Goal: Find specific page/section: Find specific page/section

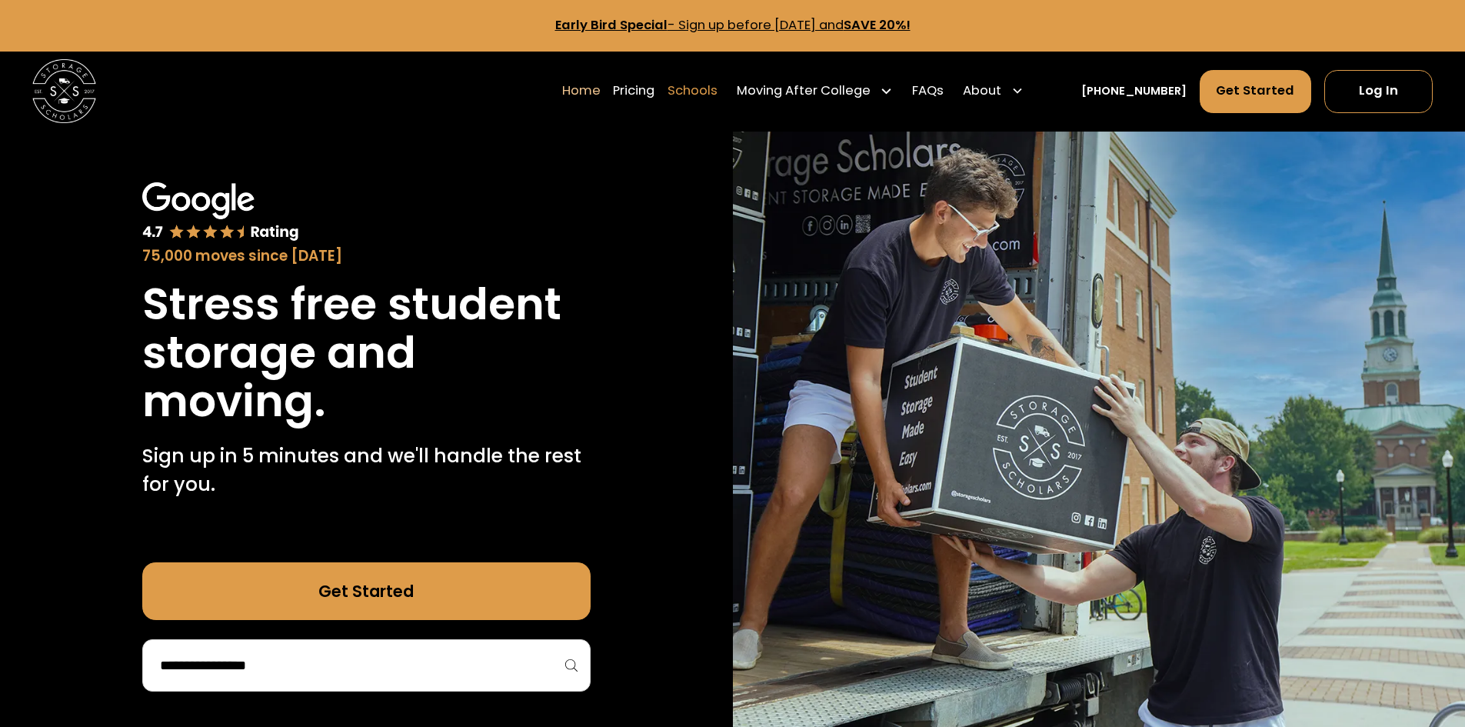
click at [718, 88] on link "Schools" at bounding box center [693, 90] width 50 height 45
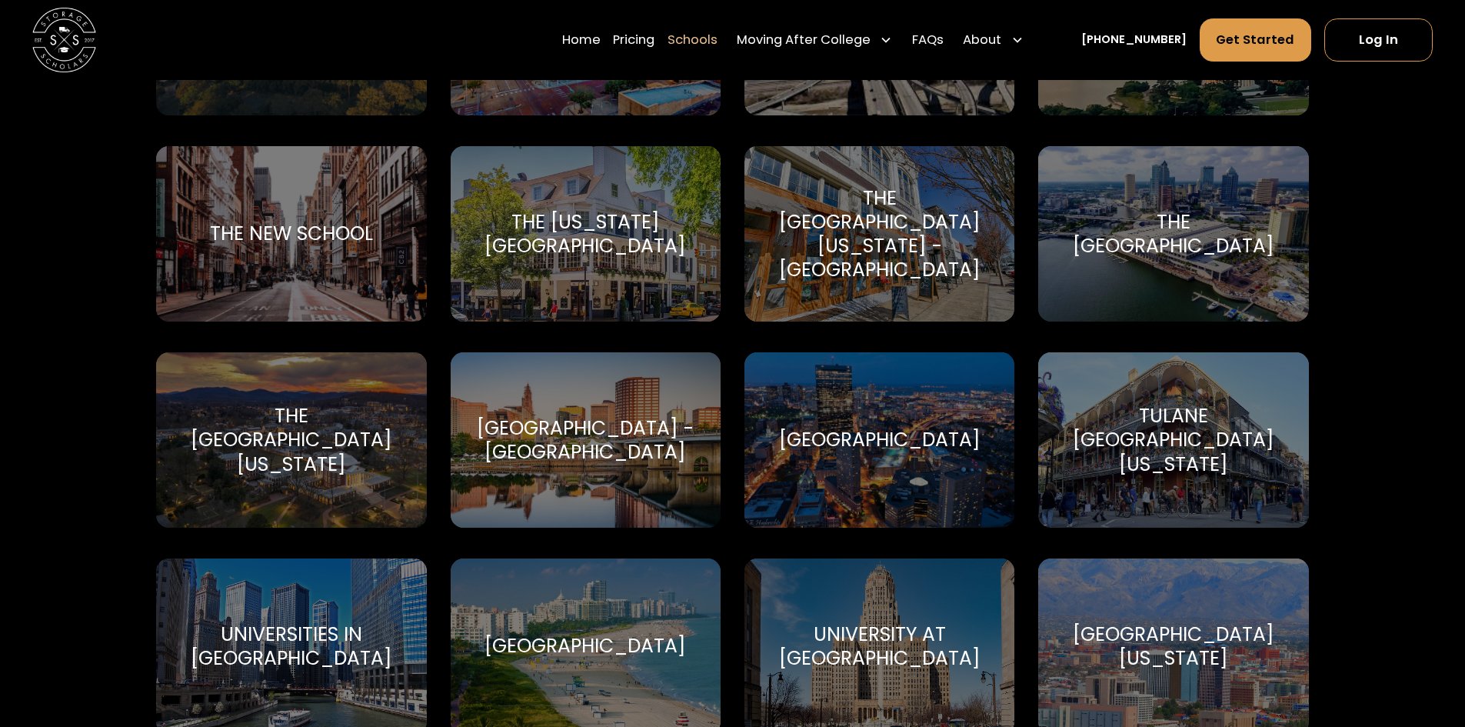
scroll to position [6924, 0]
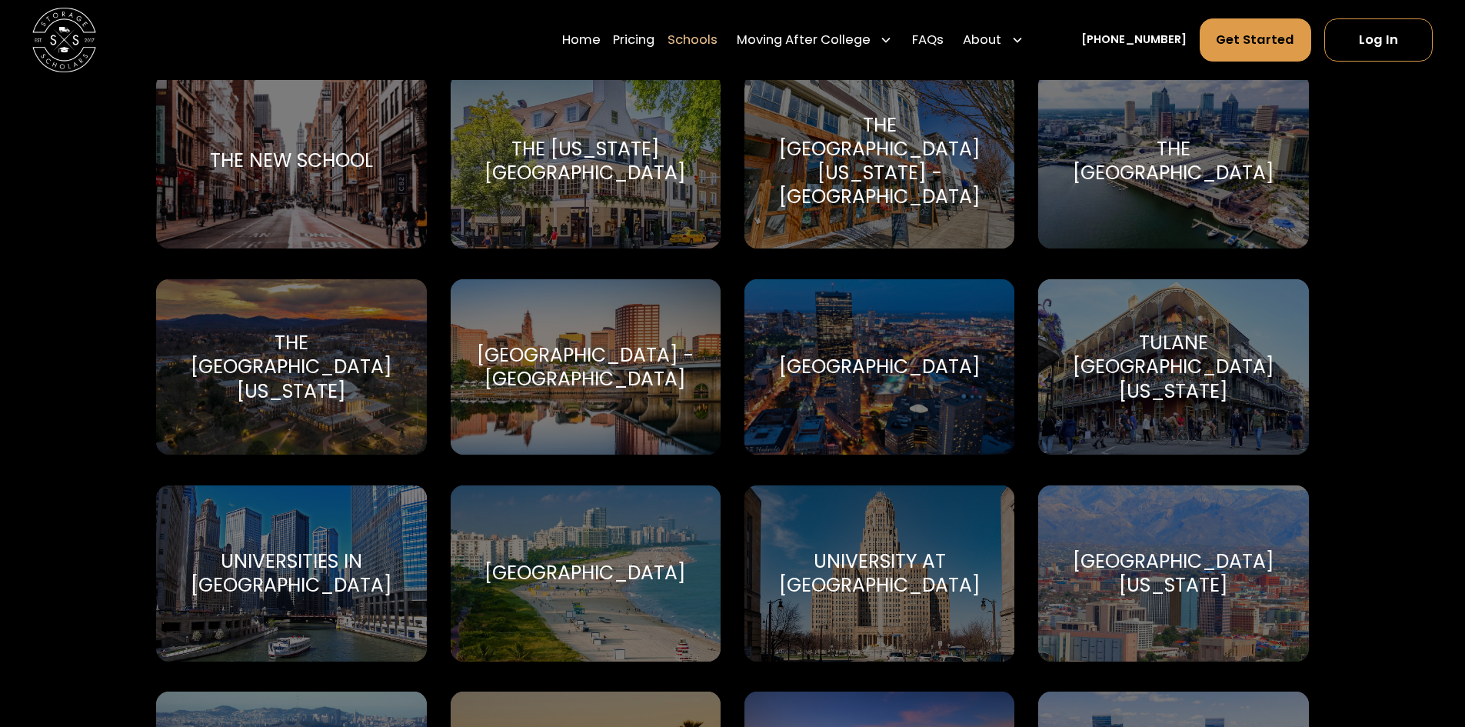
click at [589, 524] on div "[GEOGRAPHIC_DATA]" at bounding box center [586, 573] width 270 height 176
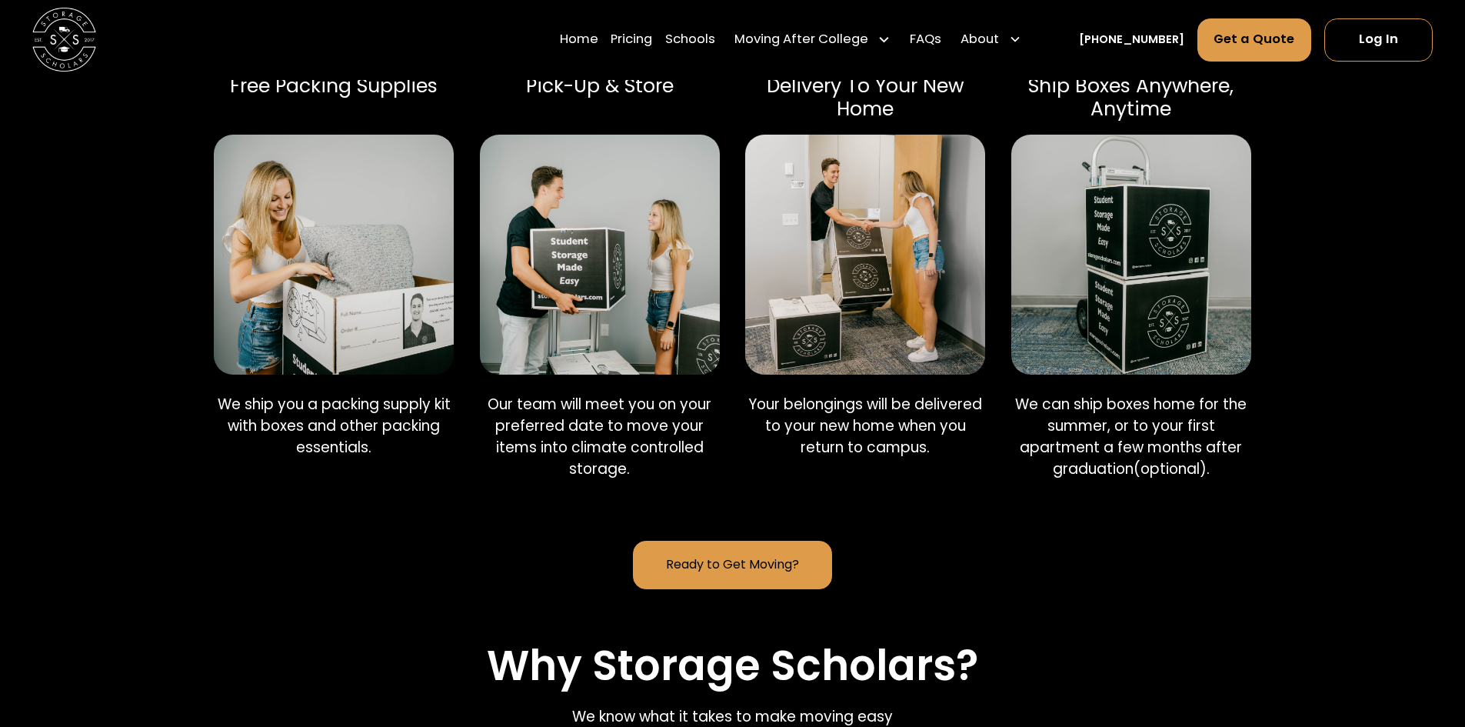
scroll to position [846, 0]
